Goal: Find contact information: Find contact information

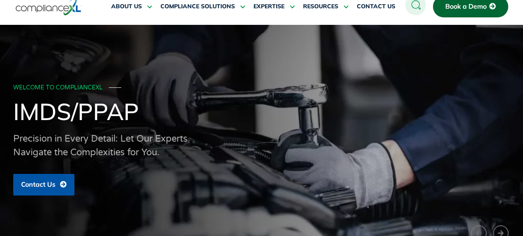
scroll to position [41, 0]
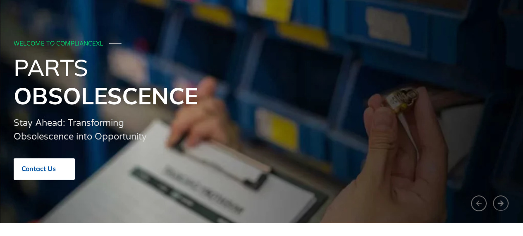
click at [31, 171] on span "Contact Us" at bounding box center [39, 168] width 34 height 7
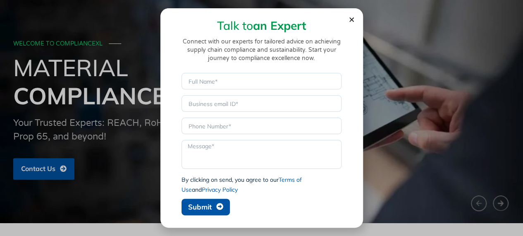
click at [468, 163] on div "Talk to an Expert Connect with our experts for tailored advice on achieving sup…" at bounding box center [261, 118] width 523 height 236
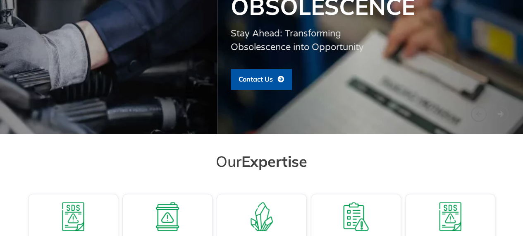
scroll to position [0, 0]
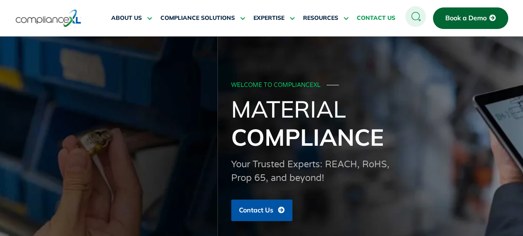
click at [366, 22] on link "CONTACT US" at bounding box center [376, 18] width 38 height 20
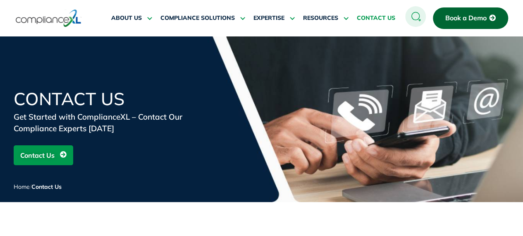
click at [49, 158] on span "Contact Us" at bounding box center [37, 155] width 34 height 16
click at [45, 21] on img at bounding box center [49, 18] width 66 height 19
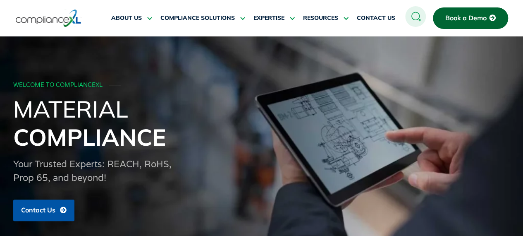
click at [42, 212] on span "Contact Us" at bounding box center [38, 209] width 34 height 7
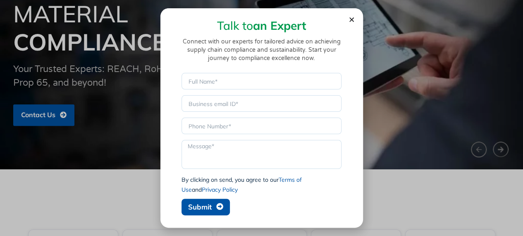
scroll to position [83, 0]
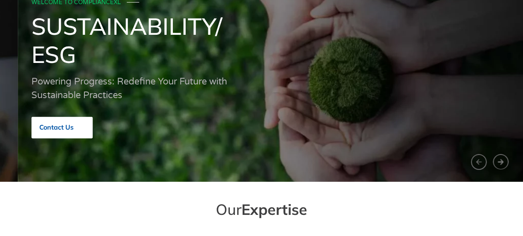
click at [51, 122] on link "Contact Us" at bounding box center [61, 128] width 61 height 22
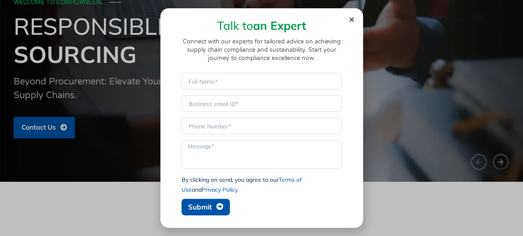
click at [45, 126] on div "Talk to an Expert Connect with our experts for tailored advice on achieving sup…" at bounding box center [261, 118] width 523 height 236
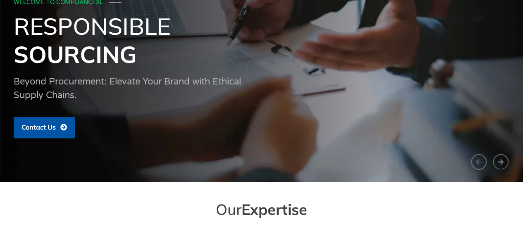
scroll to position [0, 297]
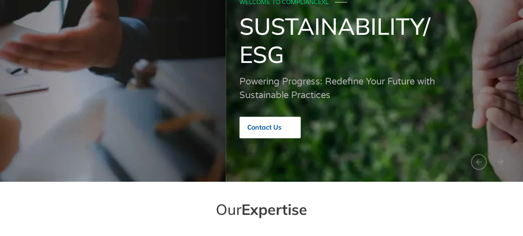
click at [263, 132] on link "Contact Us" at bounding box center [269, 128] width 61 height 22
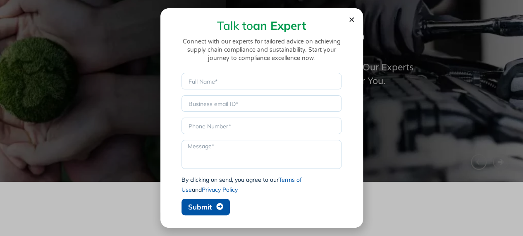
click at [347, 14] on div "Talk to an Expert Connect with our experts for tailored advice on achieving sup…" at bounding box center [262, 42] width 178 height 60
click at [351, 17] on icon "Close" at bounding box center [352, 20] width 6 height 6
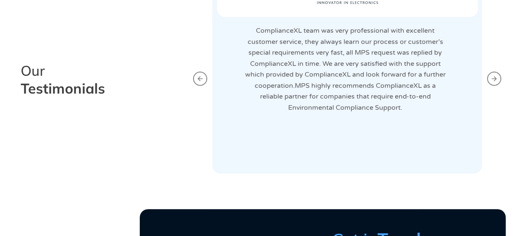
scroll to position [1695, 0]
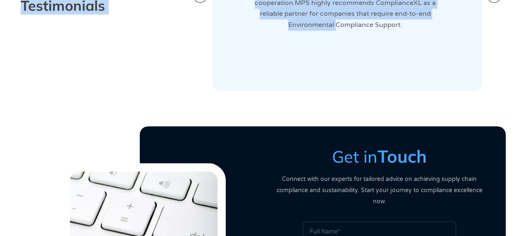
drag, startPoint x: 11, startPoint y: 107, endPoint x: 290, endPoint y: 109, distance: 279.1
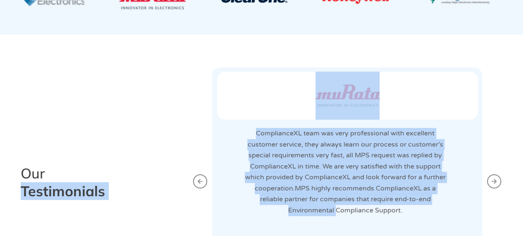
scroll to position [1488, 0]
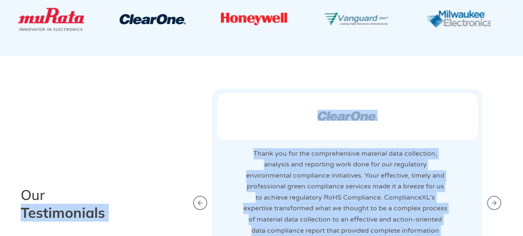
click at [370, 93] on div "2 / 5" at bounding box center [347, 116] width 261 height 47
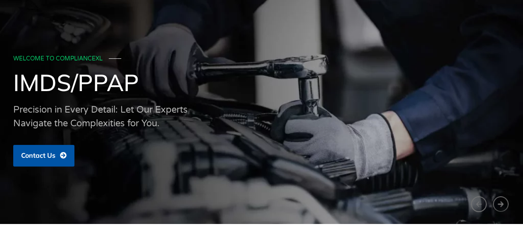
scroll to position [0, 0]
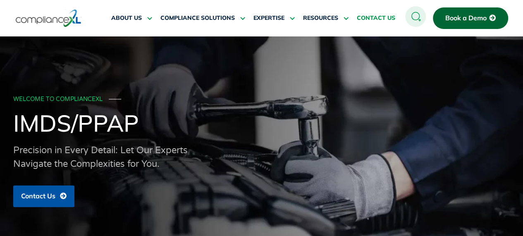
click at [369, 19] on span "CONTACT US" at bounding box center [376, 17] width 38 height 7
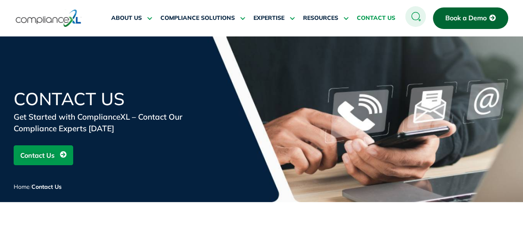
click at [38, 162] on span "Contact Us" at bounding box center [37, 155] width 34 height 16
click at [454, 19] on span "Book a Demo" at bounding box center [465, 17] width 41 height 7
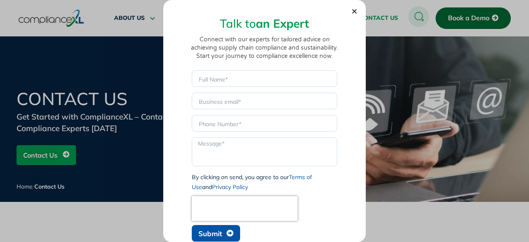
click at [355, 12] on use "Close" at bounding box center [354, 11] width 5 height 5
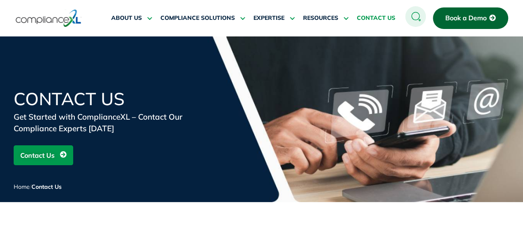
click at [449, 20] on span "Book a Demo" at bounding box center [465, 17] width 41 height 7
click at [456, 20] on span "Book a Demo" at bounding box center [465, 17] width 41 height 7
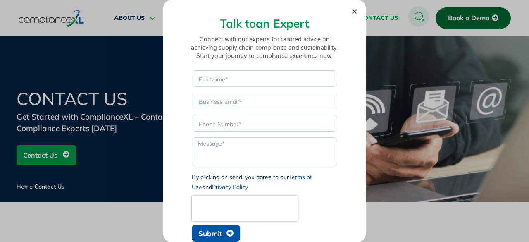
click at [353, 12] on use "Close" at bounding box center [354, 11] width 5 height 5
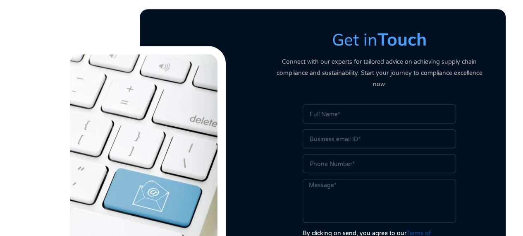
scroll to position [331, 0]
